Goal: Navigation & Orientation: Find specific page/section

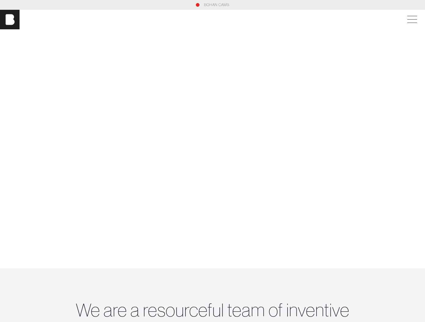
scroll to position [1671, 0]
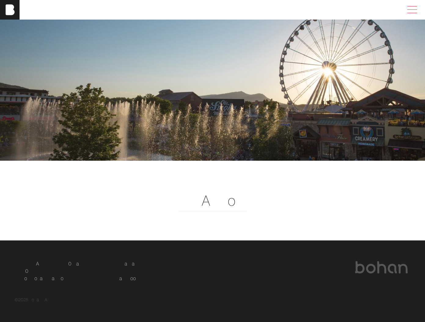
click at [411, 12] on span at bounding box center [411, 9] width 14 height 11
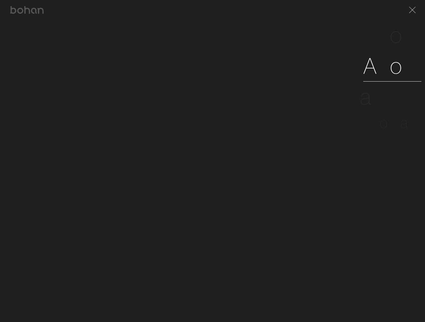
click at [390, 68] on link "A b o u t" at bounding box center [392, 65] width 58 height 31
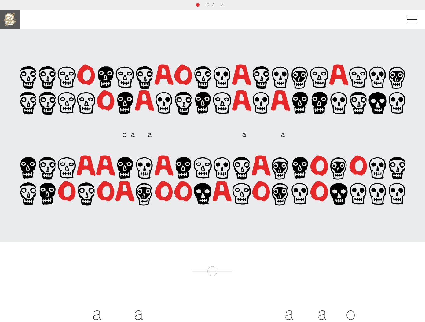
click at [12, 20] on img at bounding box center [10, 20] width 20 height 20
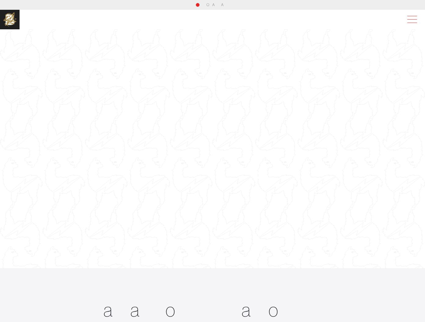
click at [409, 21] on span at bounding box center [411, 19] width 14 height 11
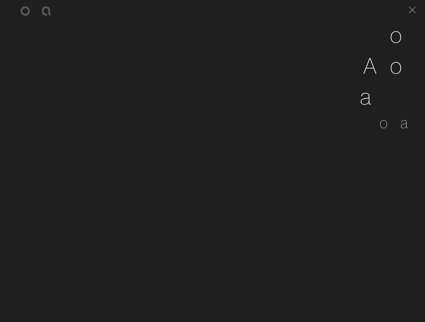
click at [409, 21] on link "W o r k" at bounding box center [396, 35] width 50 height 31
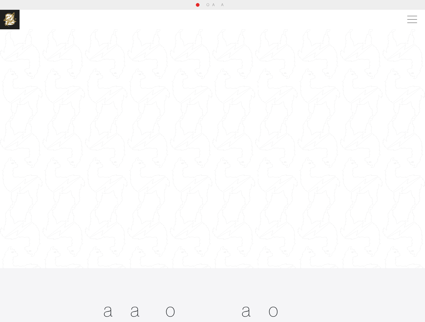
click at [204, 147] on div at bounding box center [212, 148] width 425 height 239
click at [215, 192] on div at bounding box center [212, 148] width 425 height 239
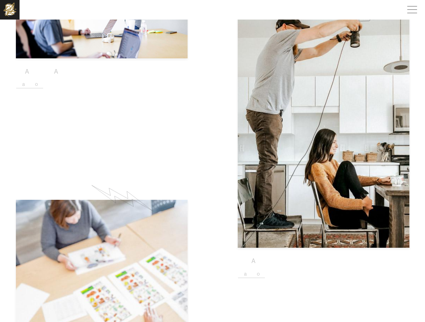
scroll to position [446, 0]
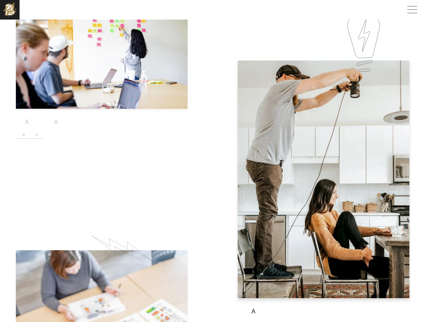
click at [265, 320] on button "L e a r n M o r e" at bounding box center [251, 324] width 27 height 8
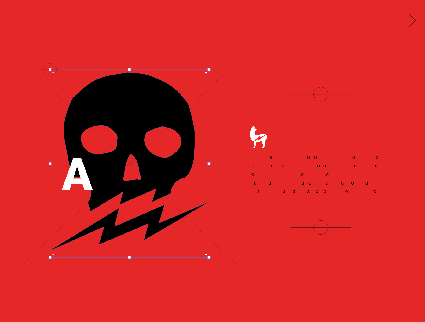
click at [410, 20] on span at bounding box center [411, 20] width 13 height 10
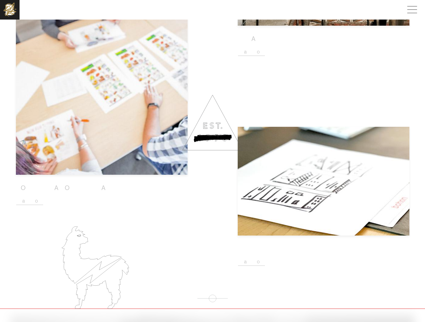
scroll to position [721, 0]
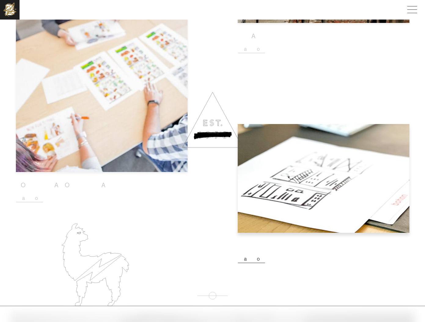
click at [265, 255] on button "L e a r n M o r e" at bounding box center [251, 259] width 27 height 8
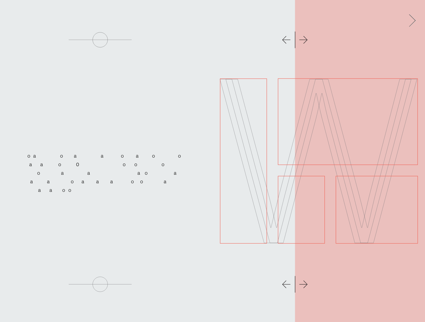
click at [413, 21] on span at bounding box center [411, 20] width 13 height 10
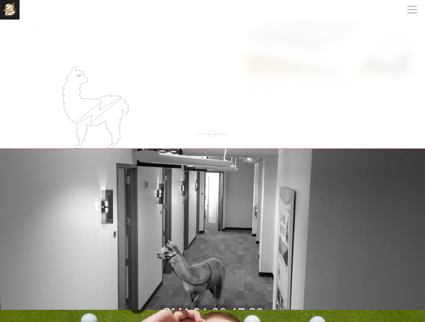
scroll to position [860, 0]
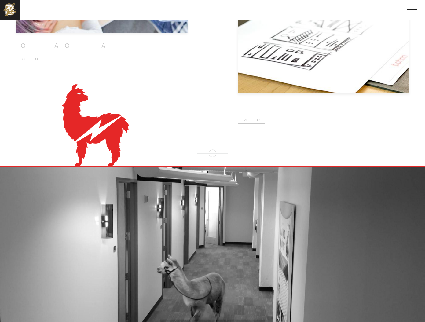
click at [77, 122] on icon at bounding box center [92, 112] width 60 height 57
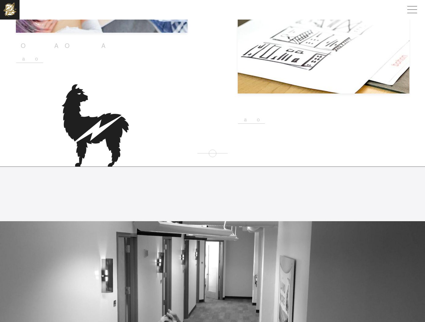
click at [77, 122] on icon at bounding box center [92, 112] width 60 height 57
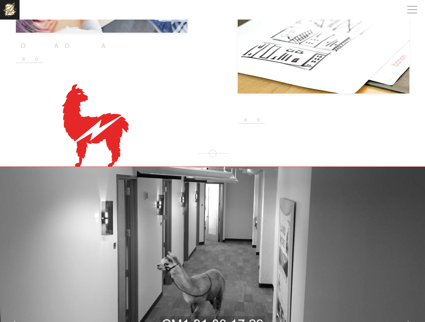
click at [77, 122] on icon at bounding box center [92, 112] width 60 height 57
